Goal: Task Accomplishment & Management: Manage account settings

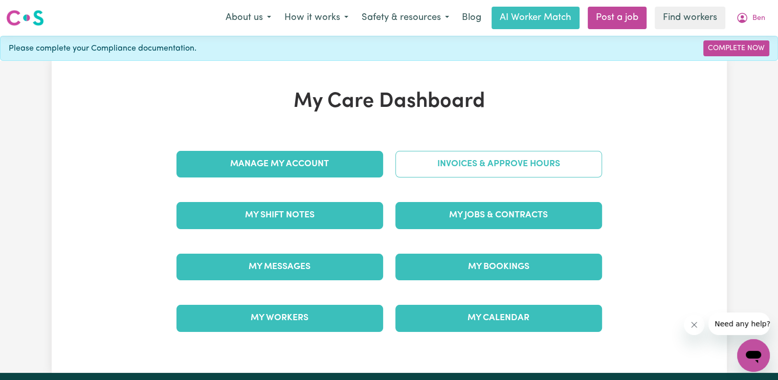
click at [425, 160] on link "Invoices & Approve Hours" at bounding box center [498, 164] width 207 height 27
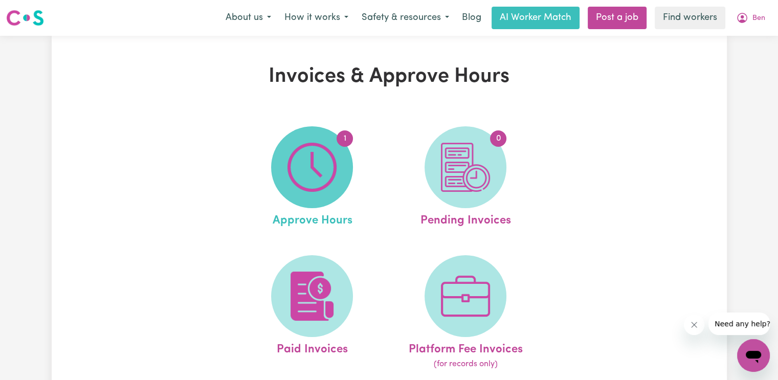
click at [343, 173] on span "1" at bounding box center [312, 167] width 82 height 82
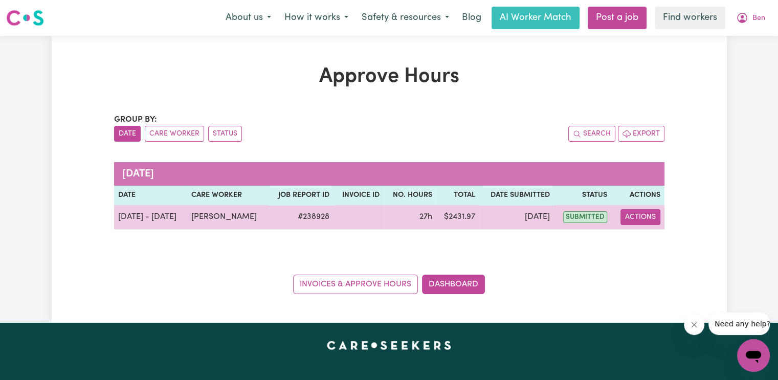
click at [636, 223] on button "Actions" at bounding box center [640, 217] width 40 height 16
click at [636, 246] on span "View job report 238928" at bounding box center [634, 240] width 8 height 12
select select "pm"
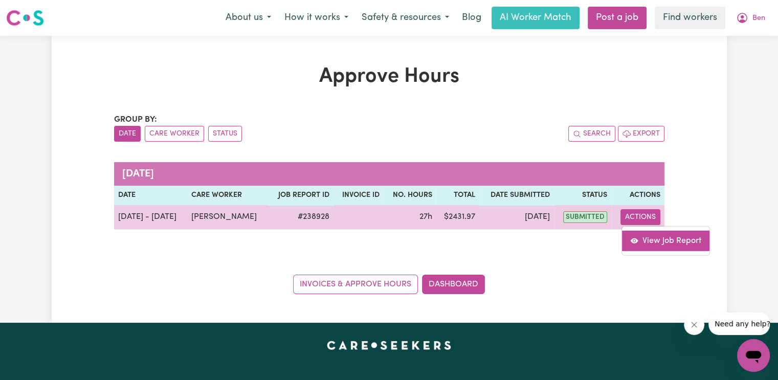
select select "pm"
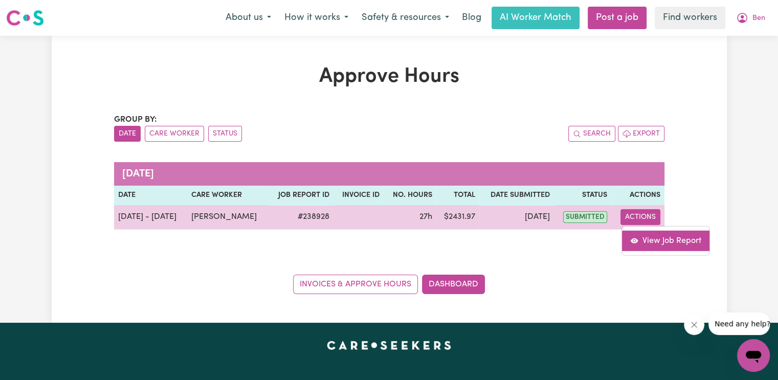
select select "pm"
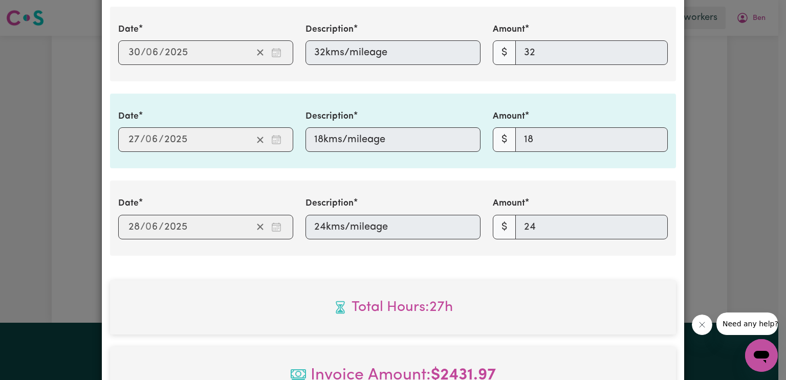
scroll to position [2181, 0]
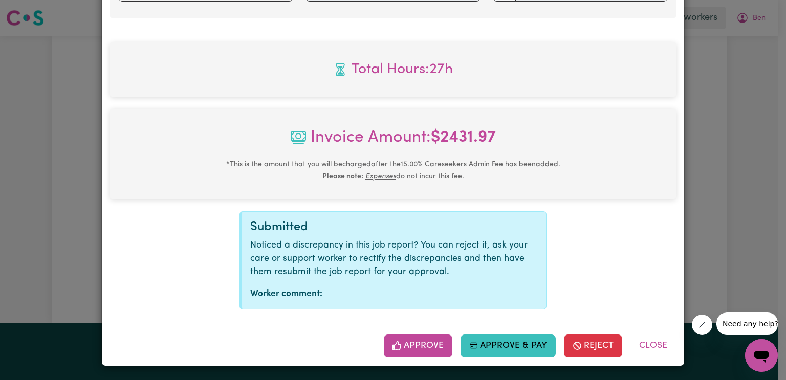
drag, startPoint x: 428, startPoint y: 349, endPoint x: 455, endPoint y: 326, distance: 34.8
click at [428, 349] on button "Approve" at bounding box center [418, 346] width 69 height 23
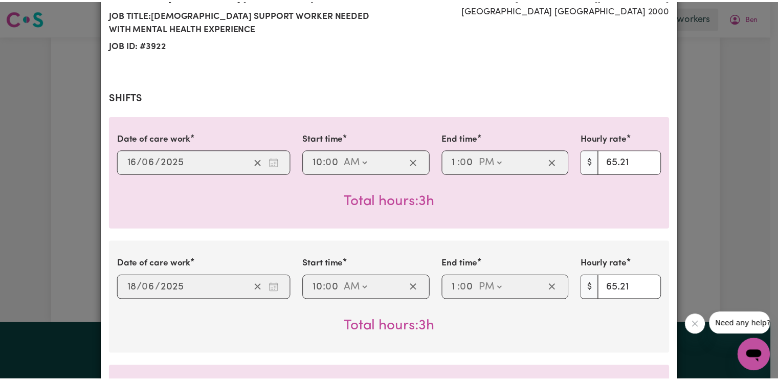
scroll to position [21, 0]
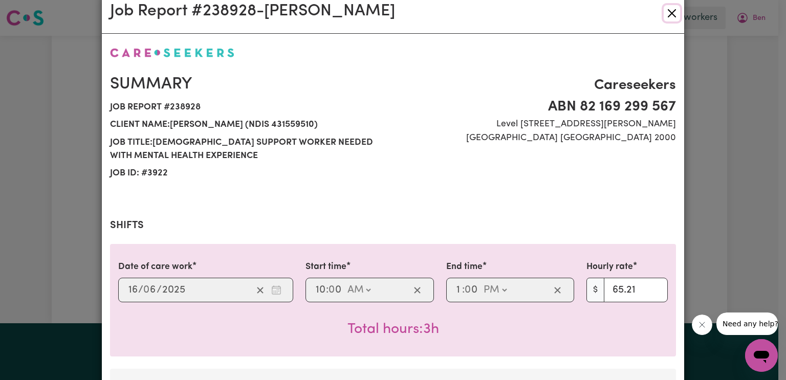
drag, startPoint x: 663, startPoint y: 19, endPoint x: 675, endPoint y: 38, distance: 22.7
click at [663, 19] on button "Close" at bounding box center [671, 13] width 16 height 16
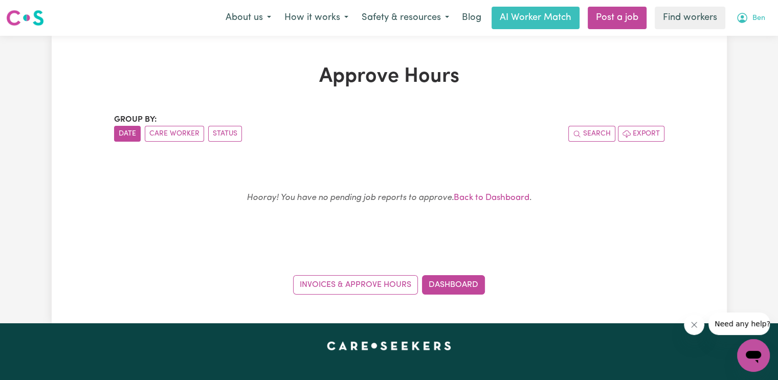
click at [760, 22] on span "Ben" at bounding box center [758, 18] width 13 height 11
click at [742, 56] on link "Logout" at bounding box center [730, 58] width 81 height 19
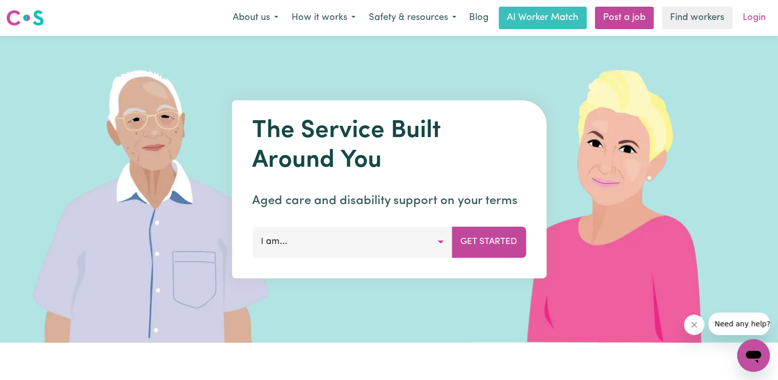
click at [764, 13] on link "Login" at bounding box center [754, 18] width 35 height 23
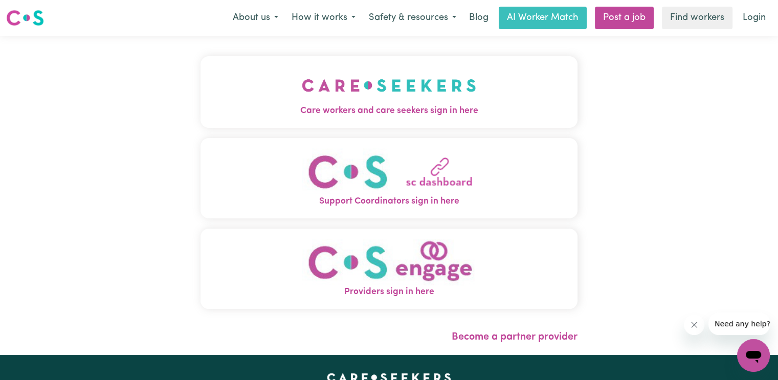
click at [302, 91] on img "Care workers and care seekers sign in here" at bounding box center [389, 85] width 174 height 38
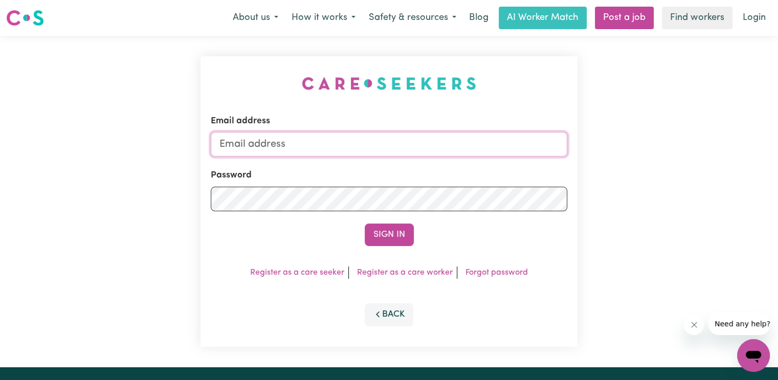
click at [250, 147] on input "Email address" at bounding box center [389, 144] width 356 height 25
drag, startPoint x: 276, startPoint y: 143, endPoint x: 313, endPoint y: 140, distance: 36.9
click at [316, 141] on input "superuser~c" at bounding box center [389, 144] width 356 height 25
paste input "[EMAIL_ADDRESS][DOMAIN_NAME]"
type input "[EMAIL_ADDRESS][DOMAIN_NAME]"
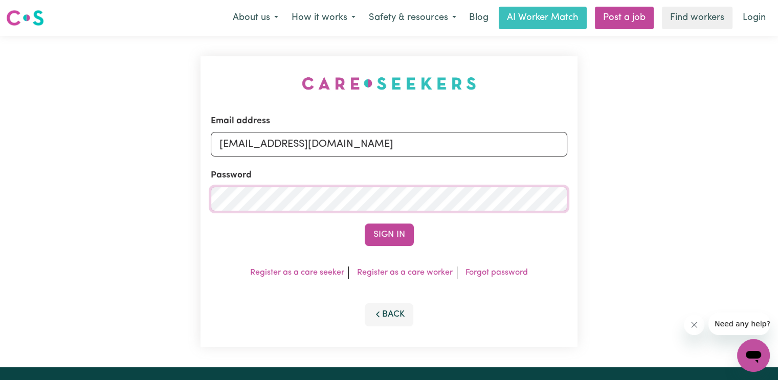
click at [365, 224] on button "Sign In" at bounding box center [389, 235] width 49 height 23
